Goal: Information Seeking & Learning: Find specific fact

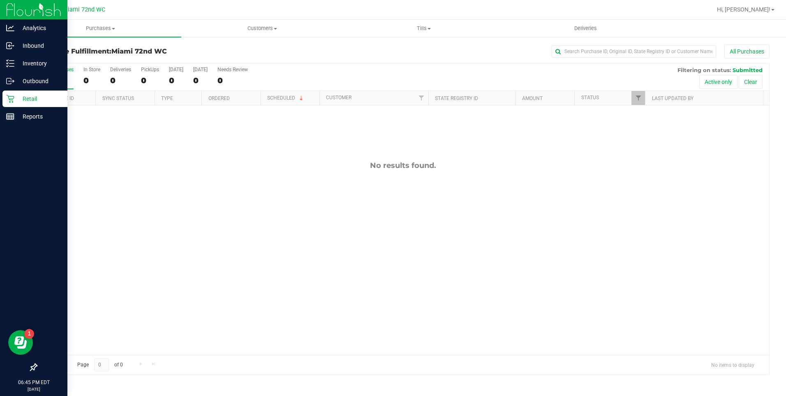
drag, startPoint x: 38, startPoint y: 93, endPoint x: 43, endPoint y: 95, distance: 5.3
click at [38, 93] on div "Retail" at bounding box center [34, 98] width 65 height 16
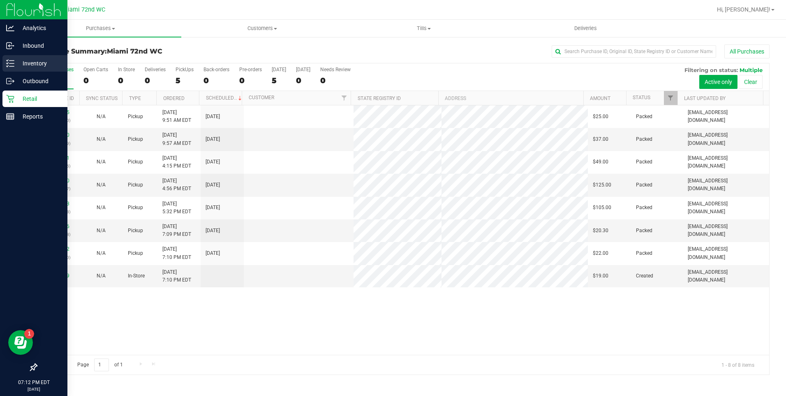
click at [27, 58] on div "Inventory" at bounding box center [34, 63] width 65 height 16
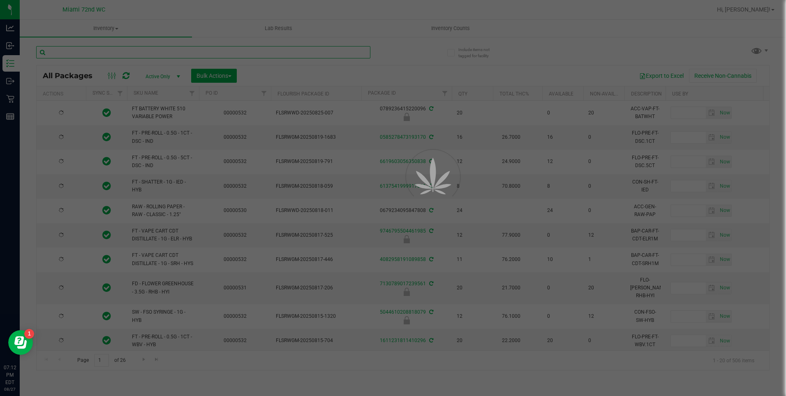
click at [159, 51] on input "text" at bounding box center [203, 52] width 334 height 12
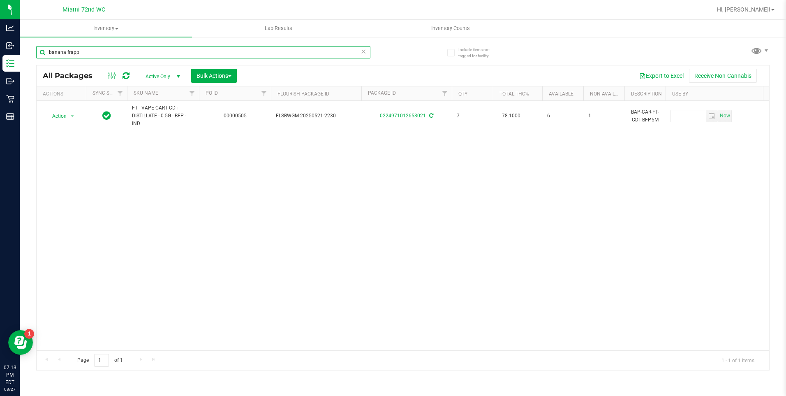
click at [102, 52] on input "banana frapp" at bounding box center [203, 52] width 334 height 12
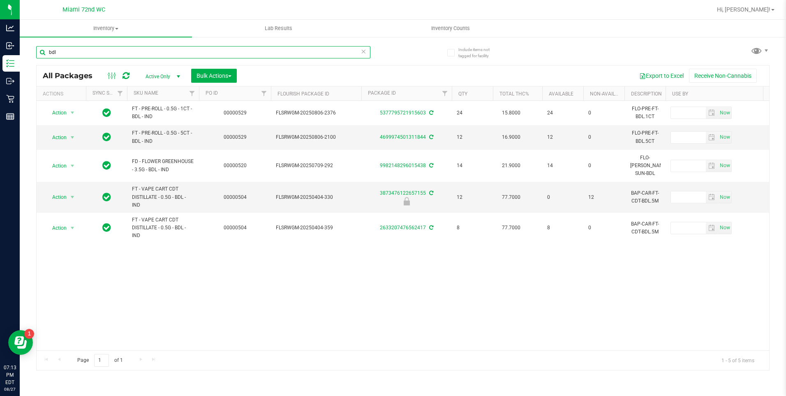
type input "bdl"
